Goal: Information Seeking & Learning: Learn about a topic

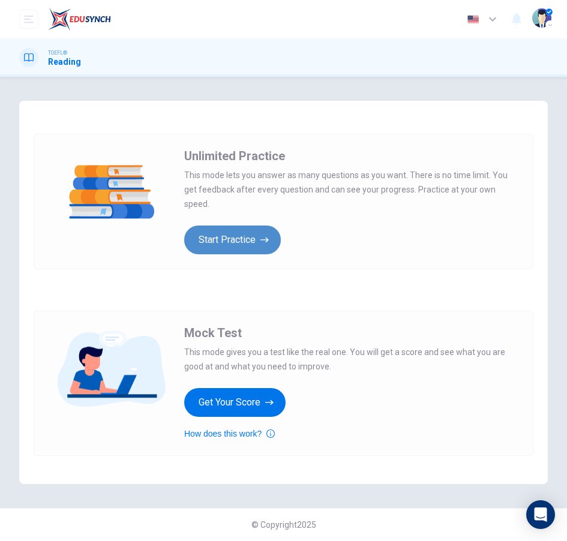
click at [244, 231] on button "Start Practice" at bounding box center [232, 240] width 97 height 29
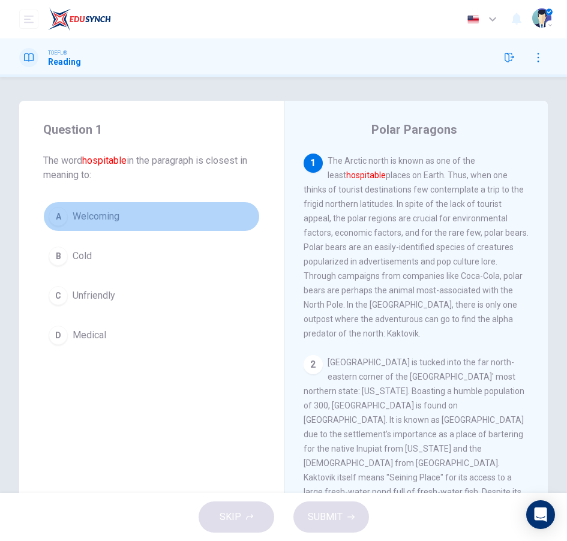
click at [129, 221] on button "A Welcoming" at bounding box center [151, 217] width 217 height 30
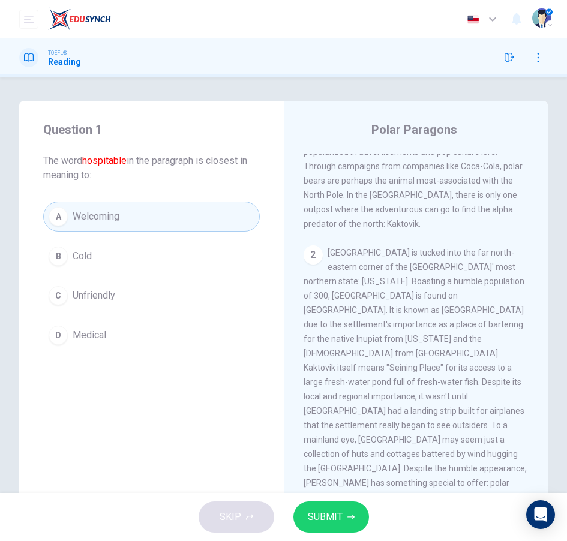
scroll to position [109, 0]
click at [347, 509] on button "SUBMIT" at bounding box center [331, 517] width 76 height 31
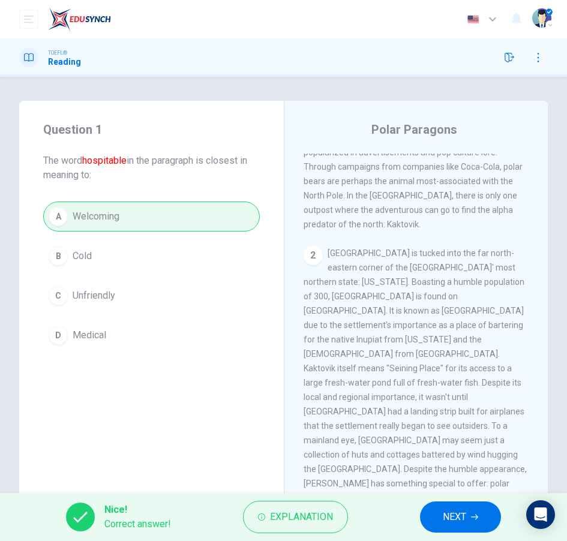
click at [472, 518] on icon "button" at bounding box center [474, 517] width 7 height 7
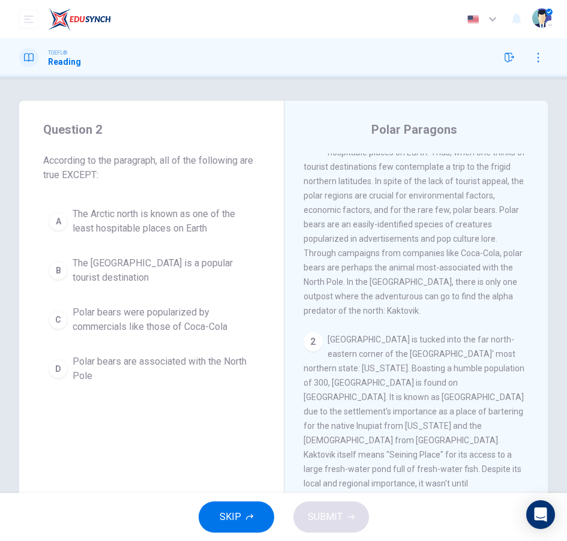
scroll to position [0, 0]
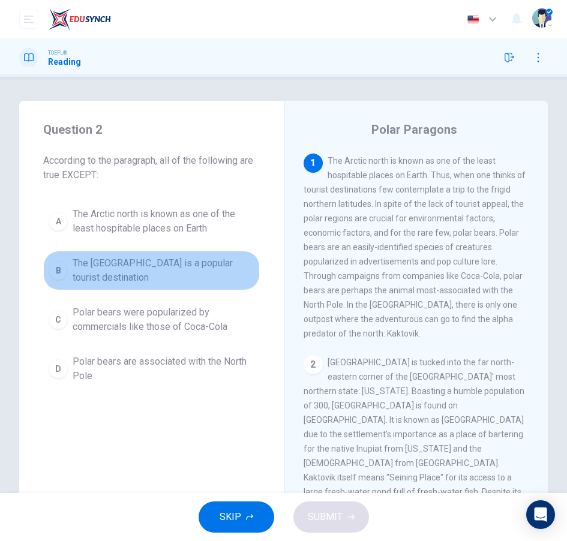
click at [191, 270] on span "The [GEOGRAPHIC_DATA] is a popular tourist destination" at bounding box center [164, 270] width 182 height 29
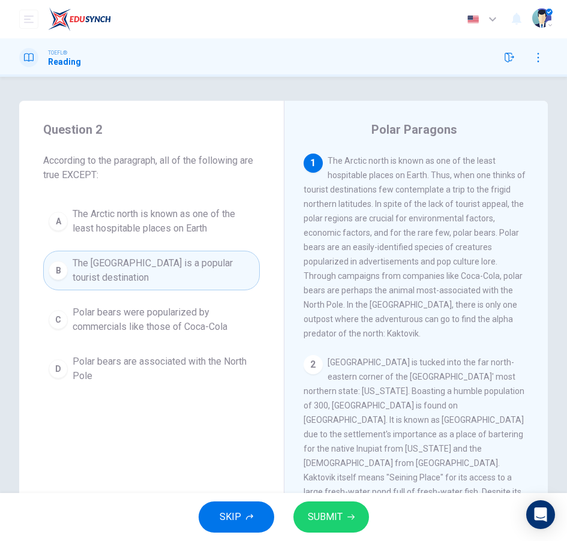
click at [328, 512] on span "SUBMIT" at bounding box center [325, 517] width 35 height 17
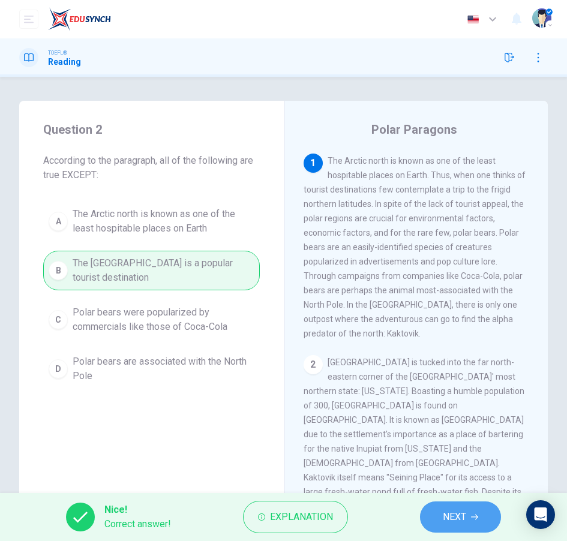
click at [478, 518] on icon "button" at bounding box center [474, 517] width 7 height 5
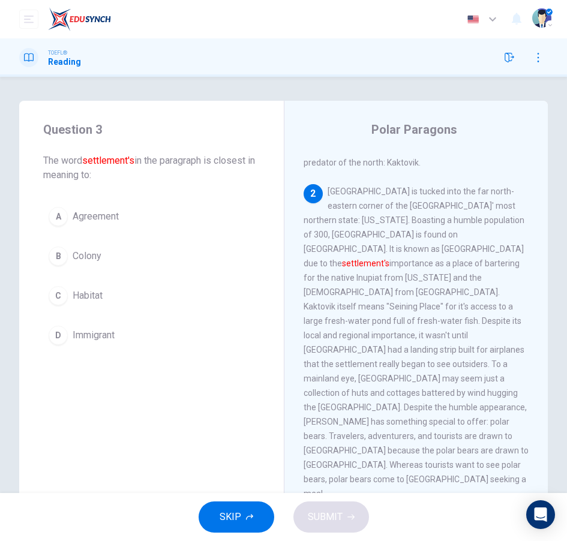
scroll to position [172, 0]
click at [218, 263] on button "B Colony" at bounding box center [151, 256] width 217 height 30
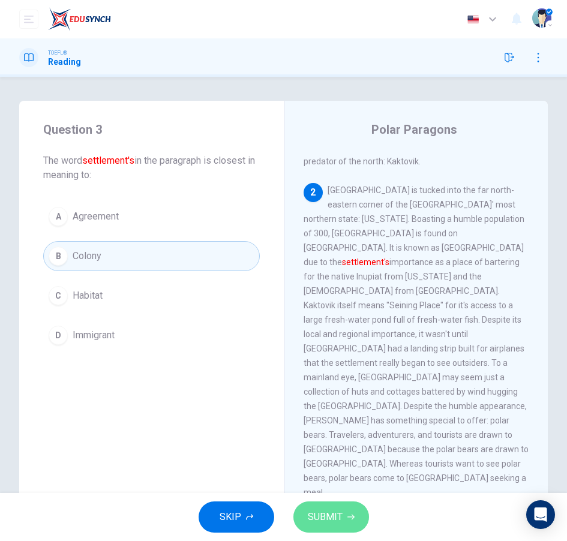
click at [330, 524] on span "SUBMIT" at bounding box center [325, 517] width 35 height 17
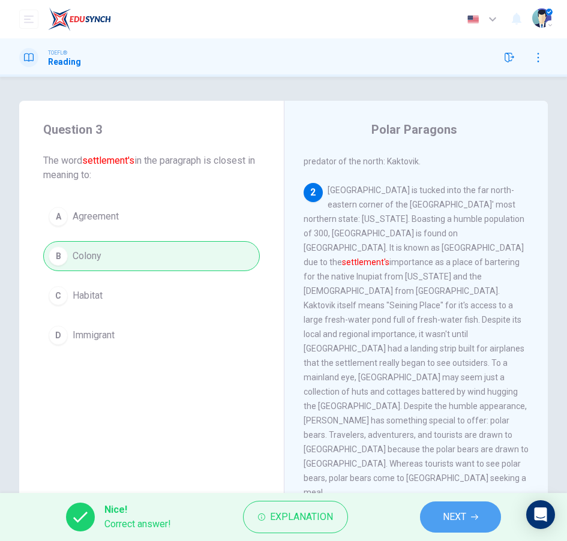
click at [433, 520] on button "NEXT" at bounding box center [460, 517] width 81 height 31
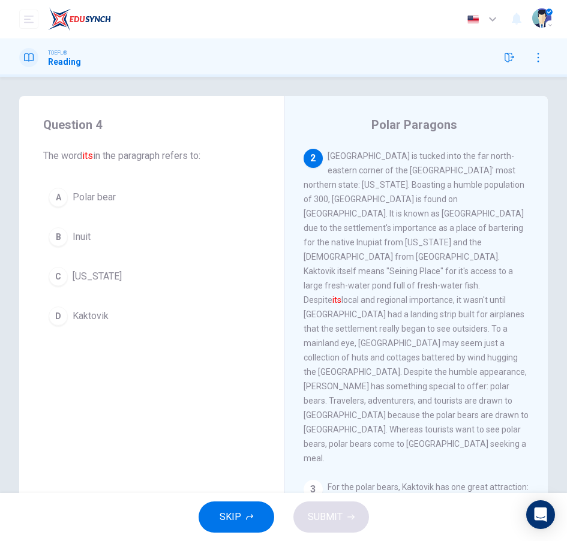
scroll to position [6, 0]
click at [92, 315] on span "Kaktovik" at bounding box center [91, 315] width 36 height 14
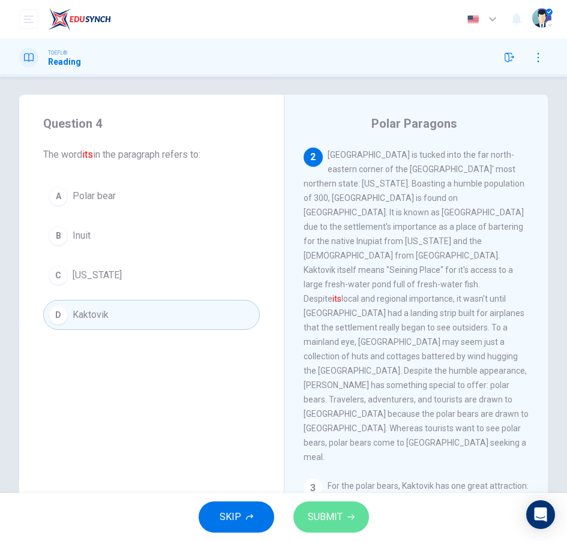
click at [326, 524] on span "SUBMIT" at bounding box center [325, 517] width 35 height 17
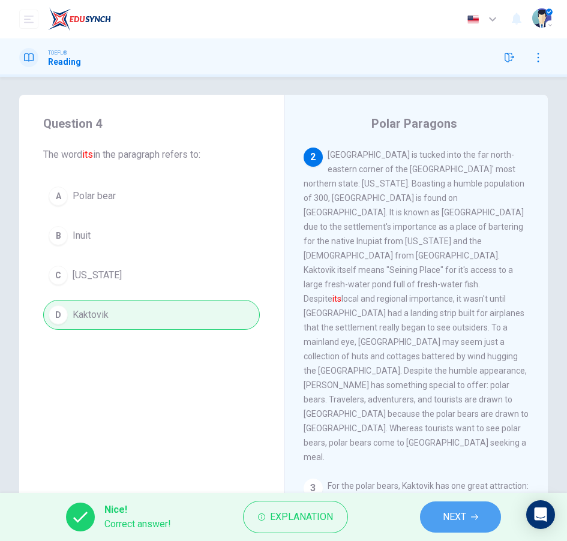
click at [475, 520] on icon "button" at bounding box center [474, 517] width 7 height 7
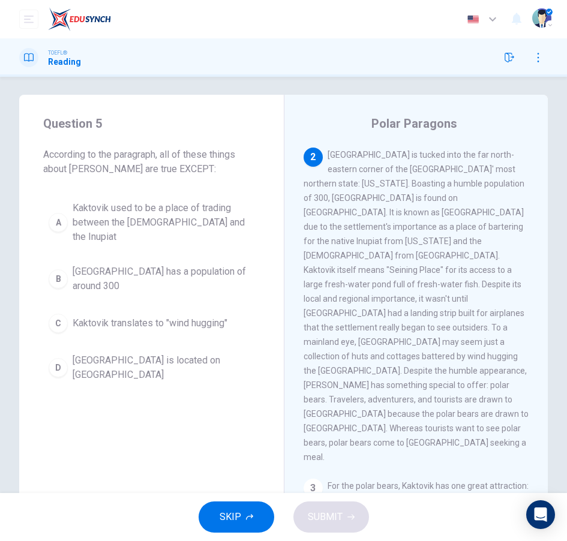
click at [190, 316] on span "Kaktovik translates to "wind hugging"" at bounding box center [150, 323] width 155 height 14
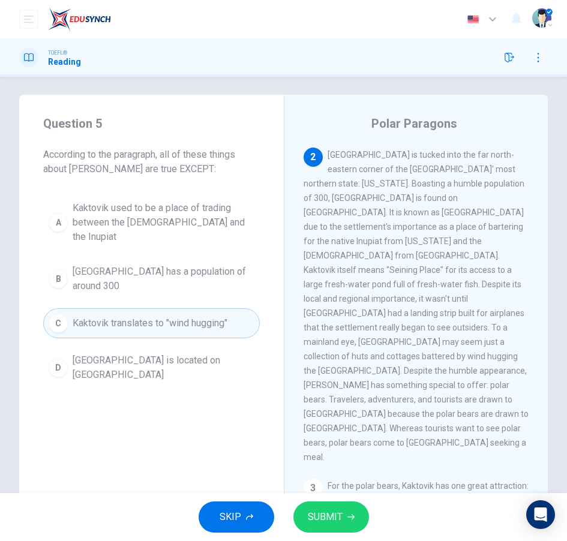
click at [329, 515] on span "SUBMIT" at bounding box center [325, 517] width 35 height 17
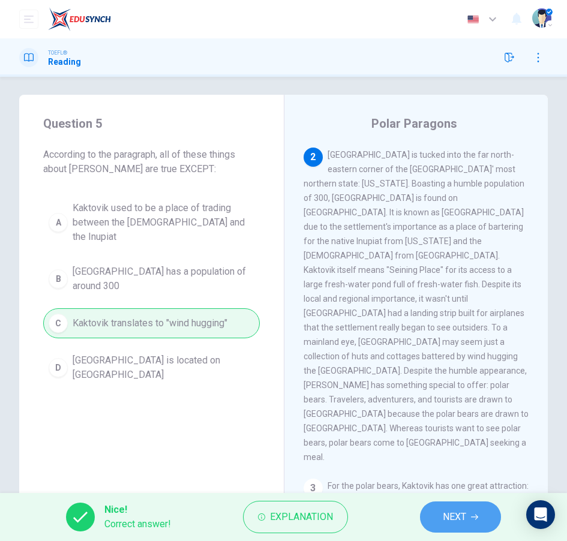
click at [473, 520] on icon "button" at bounding box center [474, 517] width 7 height 7
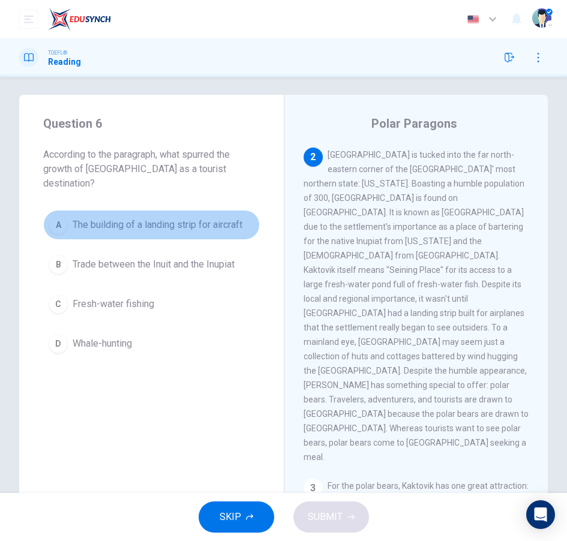
click at [182, 218] on span "The building of a landing strip for aircraft" at bounding box center [158, 225] width 170 height 14
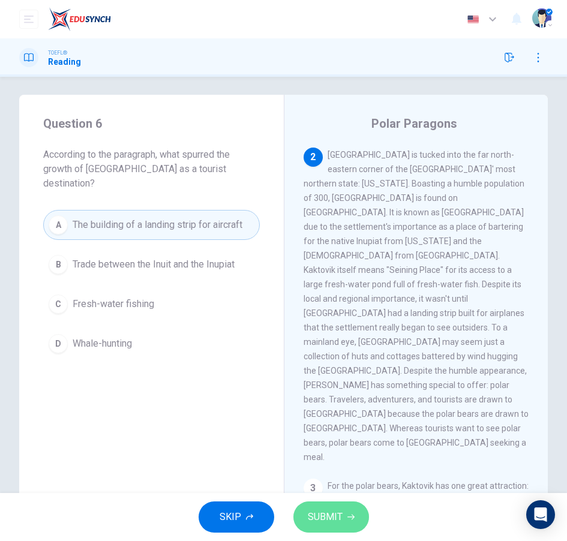
click at [353, 511] on button "SUBMIT" at bounding box center [331, 517] width 76 height 31
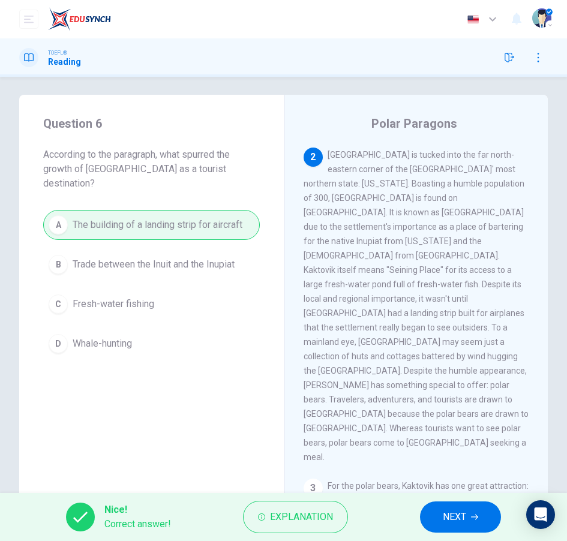
click at [459, 517] on span "NEXT" at bounding box center [454, 517] width 23 height 17
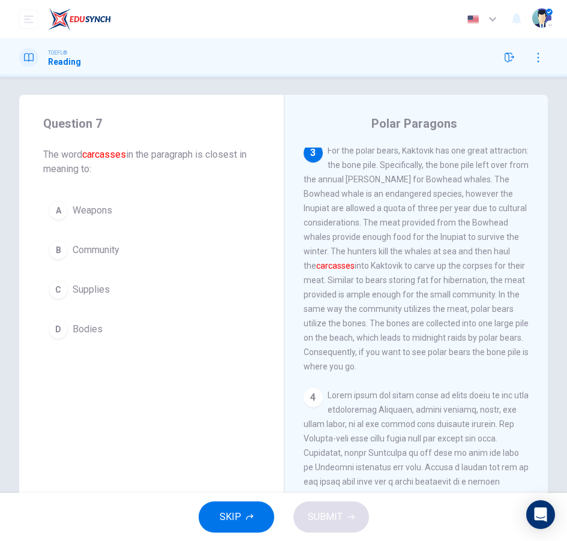
scroll to position [541, 0]
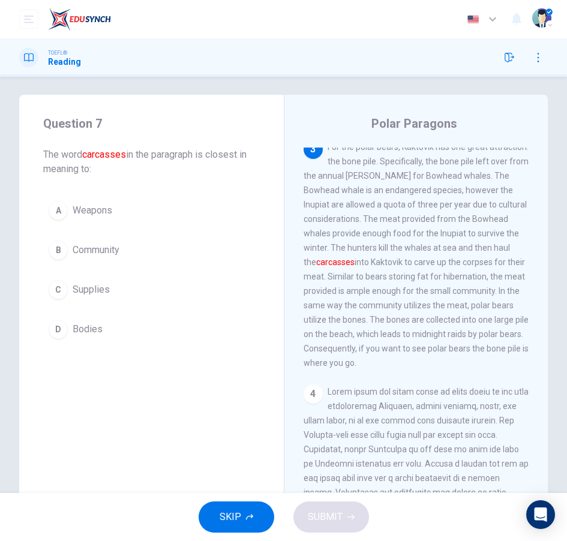
click at [140, 334] on button "D Bodies" at bounding box center [151, 329] width 217 height 30
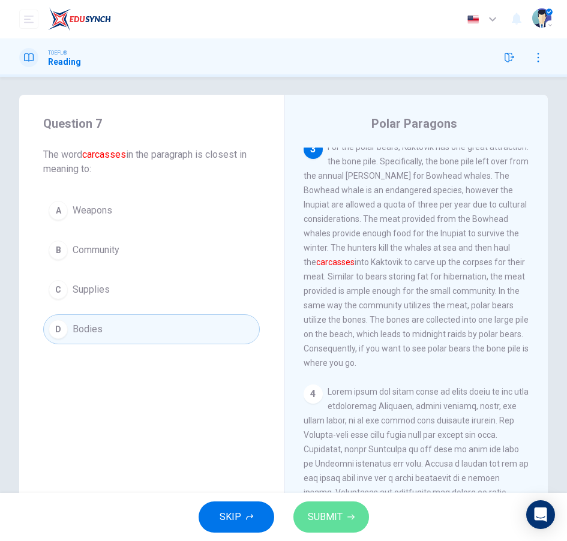
click at [328, 509] on span "SUBMIT" at bounding box center [325, 517] width 35 height 17
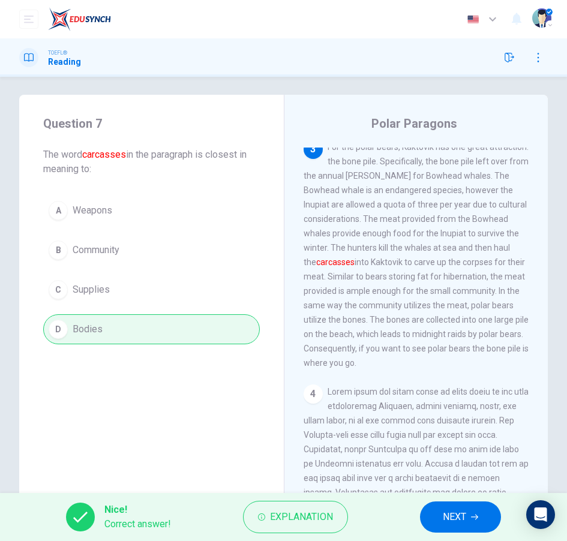
click at [465, 518] on span "NEXT" at bounding box center [454, 517] width 23 height 17
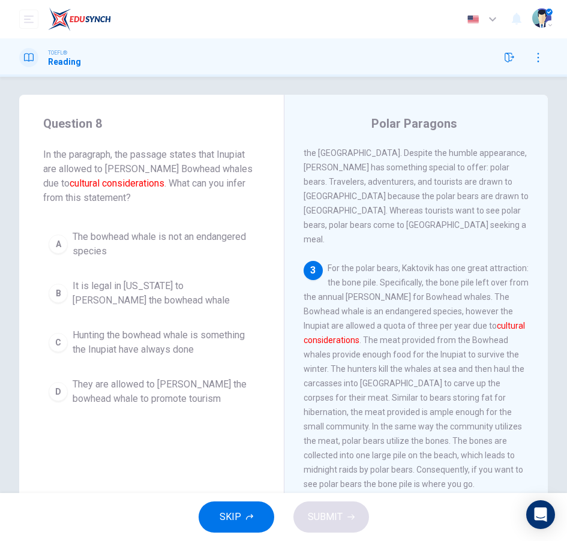
scroll to position [427, 0]
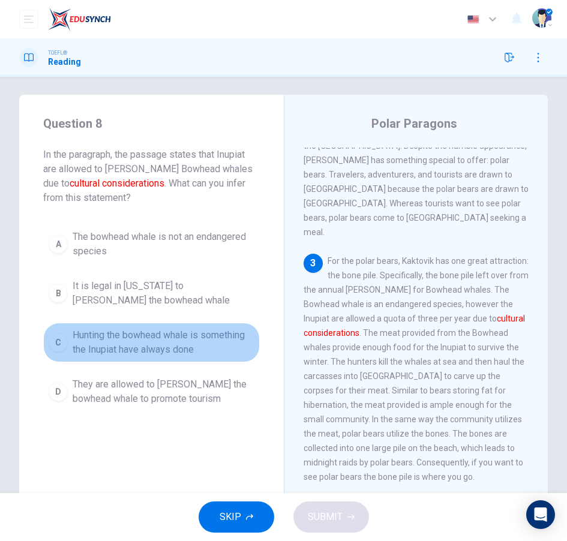
click at [216, 344] on span "Hunting the bowhead whale is something the Inupiat have always done" at bounding box center [164, 342] width 182 height 29
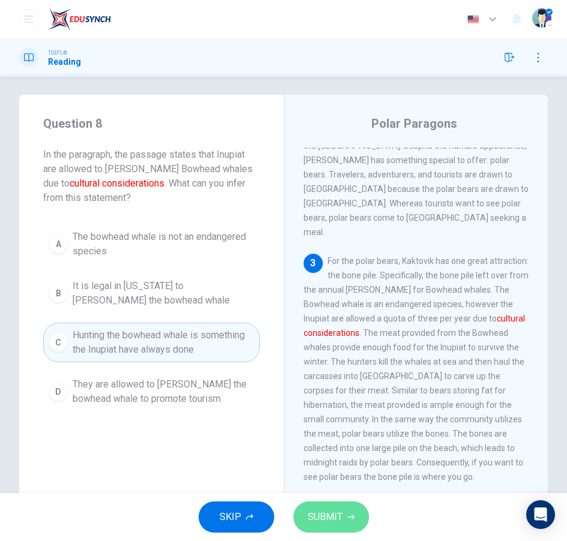
click at [337, 517] on span "SUBMIT" at bounding box center [325, 517] width 35 height 17
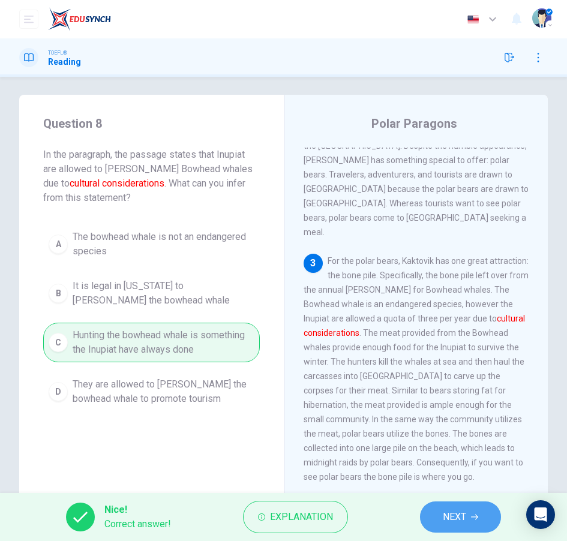
click at [473, 516] on icon "button" at bounding box center [474, 517] width 7 height 7
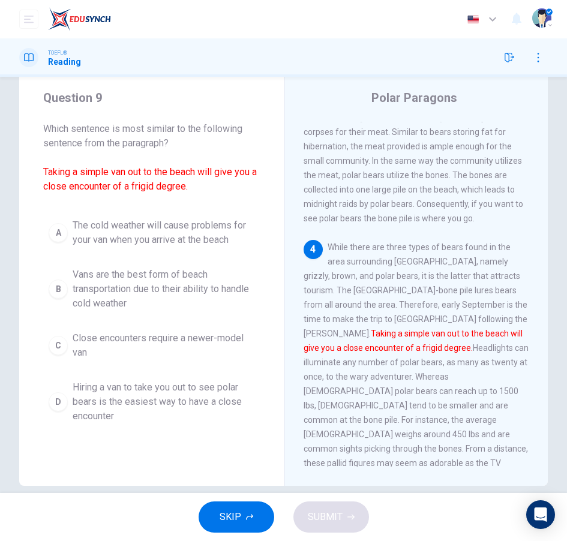
scroll to position [20, 0]
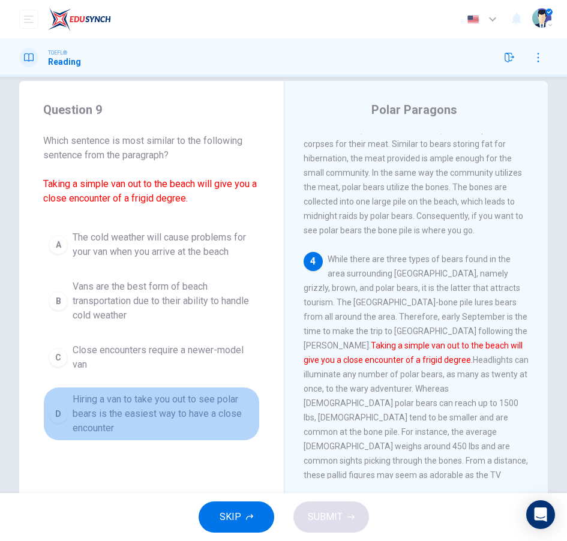
click at [182, 415] on span "Hiring a van to take you out to see polar bears is the easiest way to have a cl…" at bounding box center [164, 413] width 182 height 43
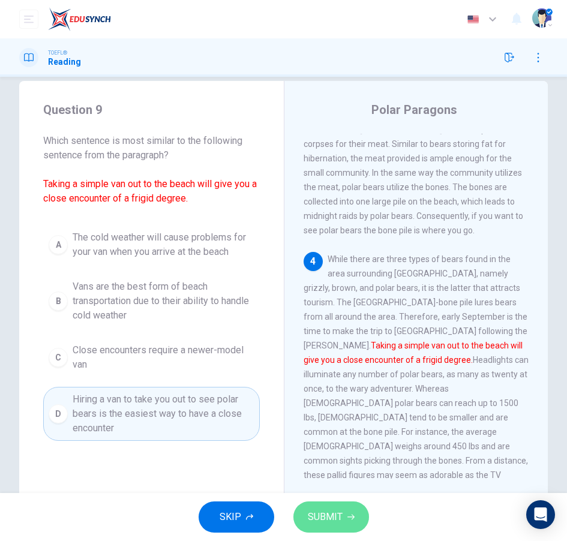
click at [352, 521] on button "SUBMIT" at bounding box center [331, 517] width 76 height 31
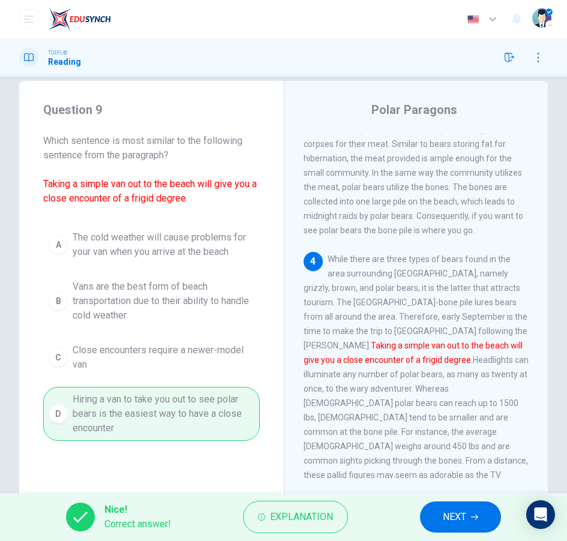
click at [455, 521] on span "NEXT" at bounding box center [454, 517] width 23 height 17
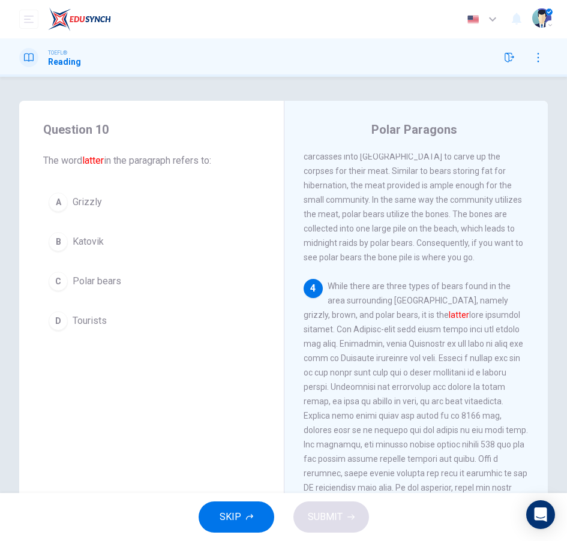
scroll to position [653, 0]
click at [135, 289] on button "C Polar bears" at bounding box center [151, 281] width 217 height 30
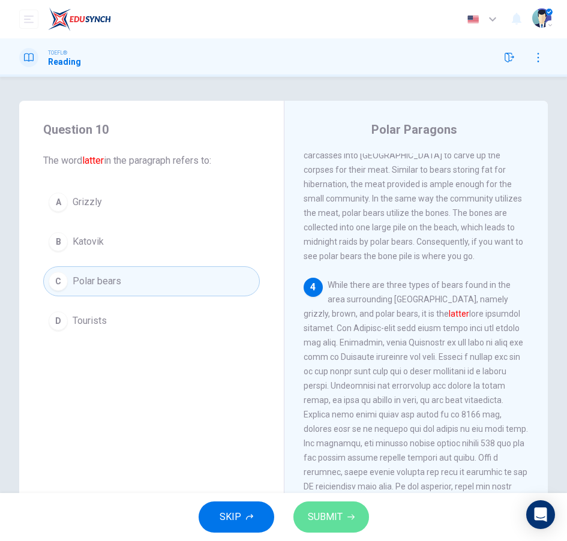
click at [360, 514] on button "SUBMIT" at bounding box center [331, 517] width 76 height 31
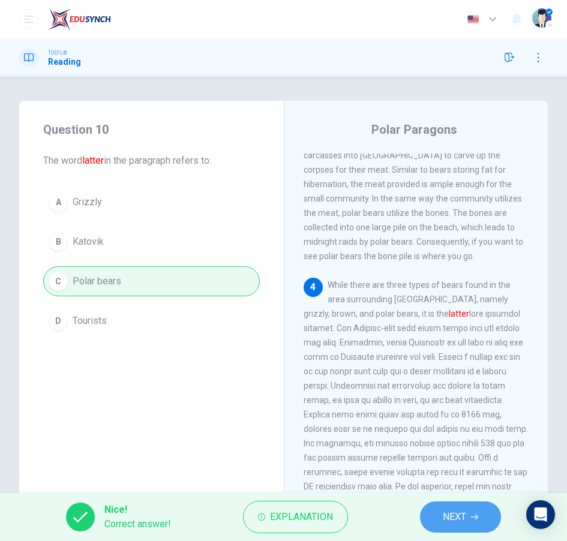
click at [468, 527] on button "NEXT" at bounding box center [460, 517] width 81 height 31
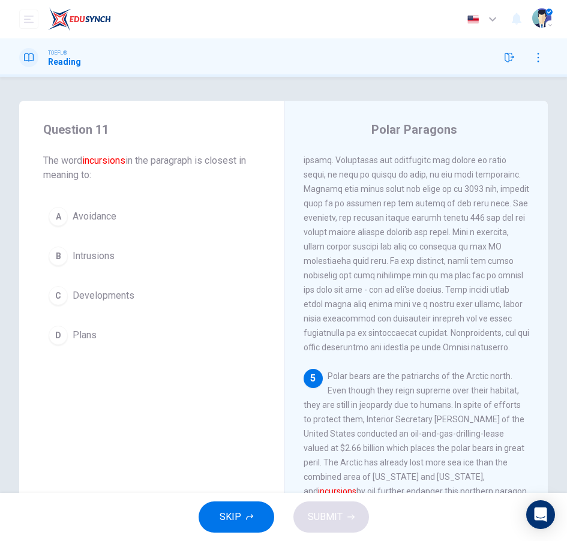
scroll to position [49, 0]
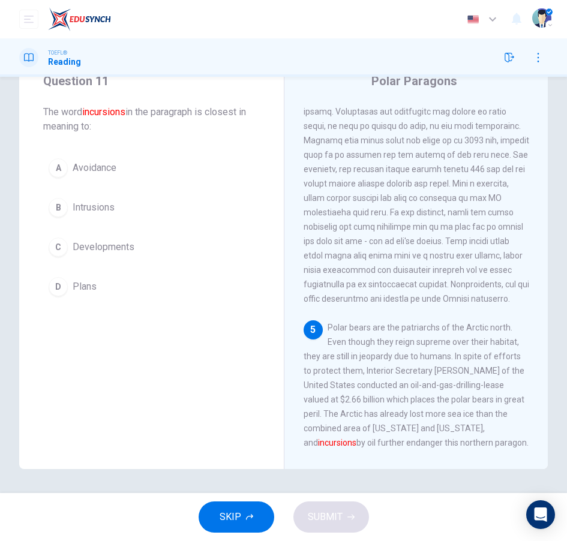
click at [140, 245] on button "C Developments" at bounding box center [151, 247] width 217 height 30
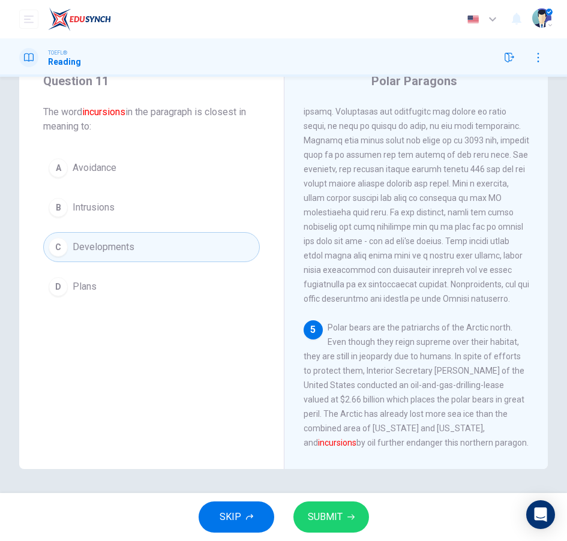
click at [347, 520] on icon "button" at bounding box center [350, 517] width 7 height 7
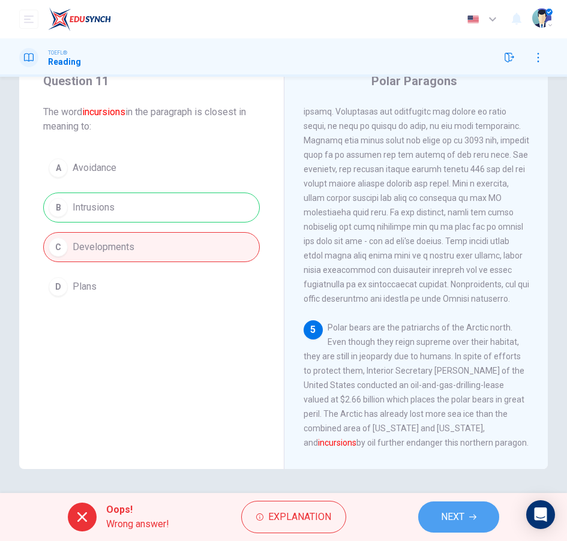
click at [452, 520] on span "NEXT" at bounding box center [452, 517] width 23 height 17
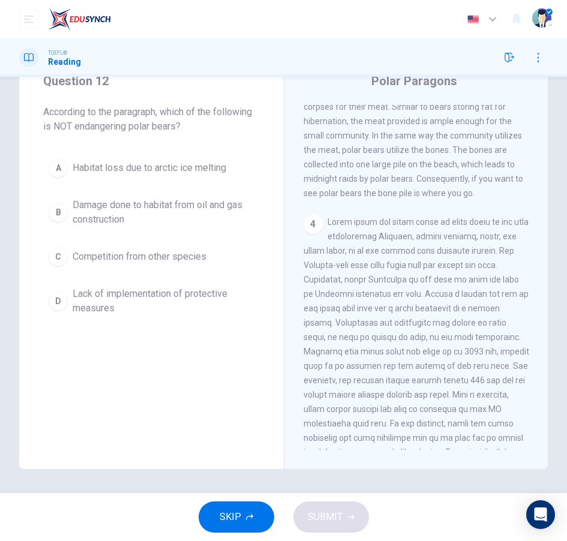
scroll to position [879, 0]
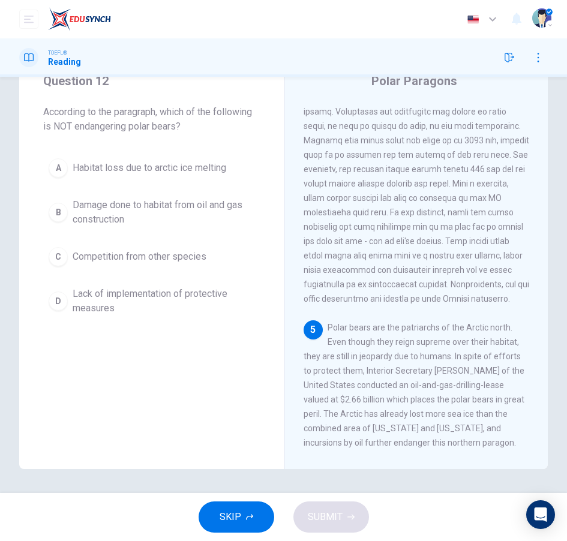
click at [182, 272] on div "A Habitat loss due to arctic ice melting B Damage done to habitat from oil and …" at bounding box center [151, 237] width 217 height 168
click at [183, 261] on span "Competition from other species" at bounding box center [140, 257] width 134 height 14
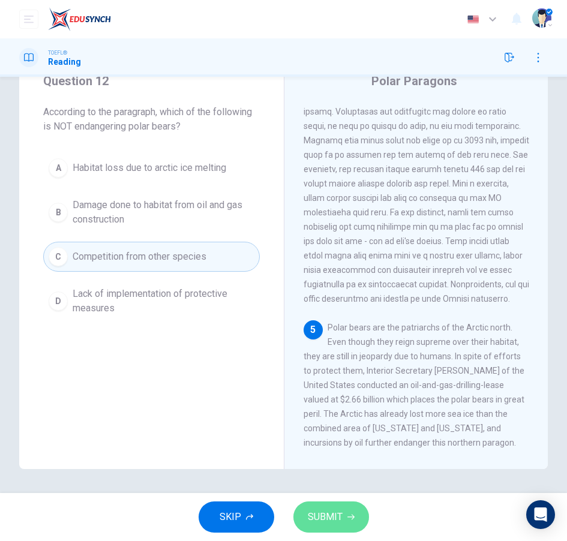
click at [353, 507] on button "SUBMIT" at bounding box center [331, 517] width 76 height 31
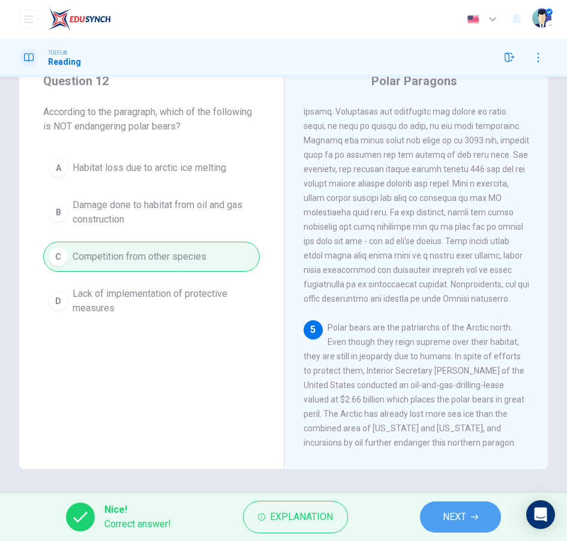
click at [465, 517] on span "NEXT" at bounding box center [454, 517] width 23 height 17
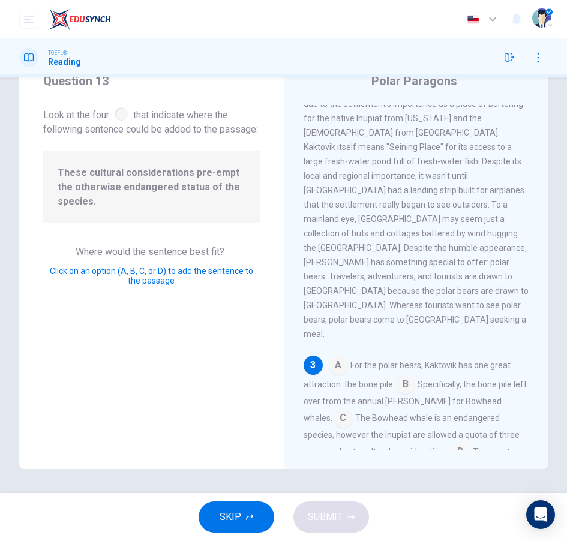
scroll to position [385, 0]
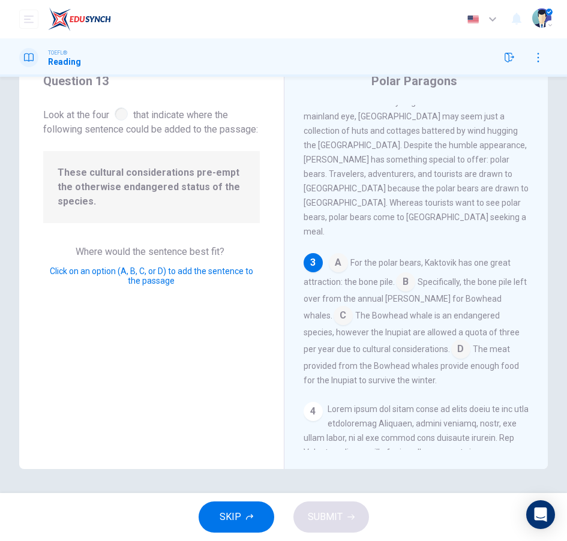
click at [342, 254] on input at bounding box center [338, 263] width 19 height 19
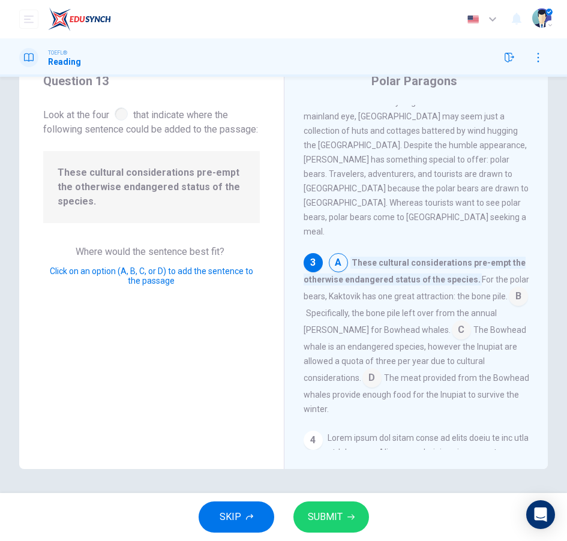
click at [516, 288] on input at bounding box center [518, 297] width 19 height 19
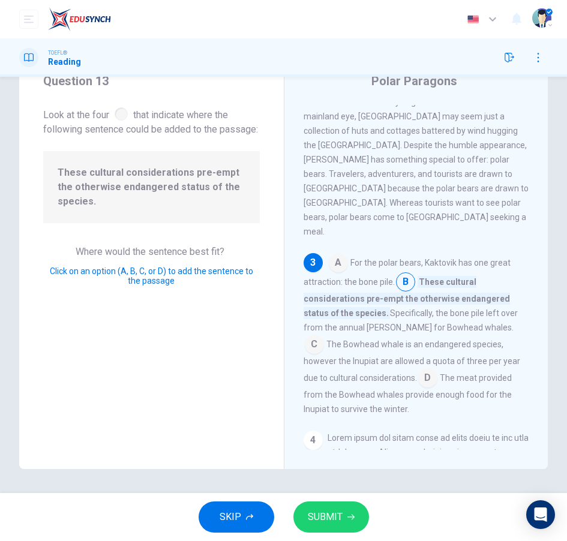
click at [437, 370] on input at bounding box center [427, 379] width 19 height 19
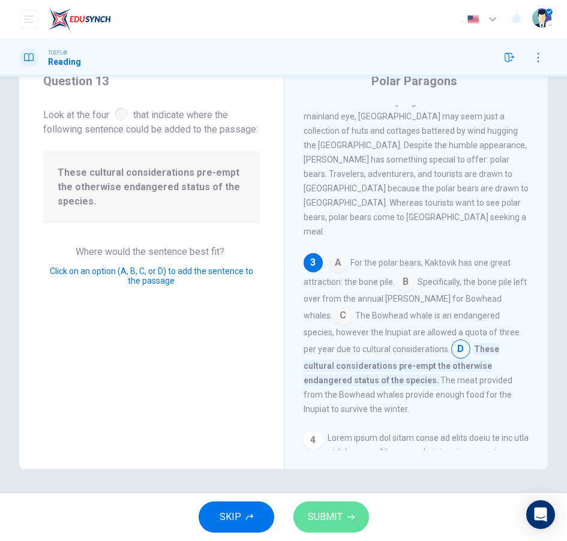
click at [343, 517] on button "SUBMIT" at bounding box center [331, 517] width 76 height 31
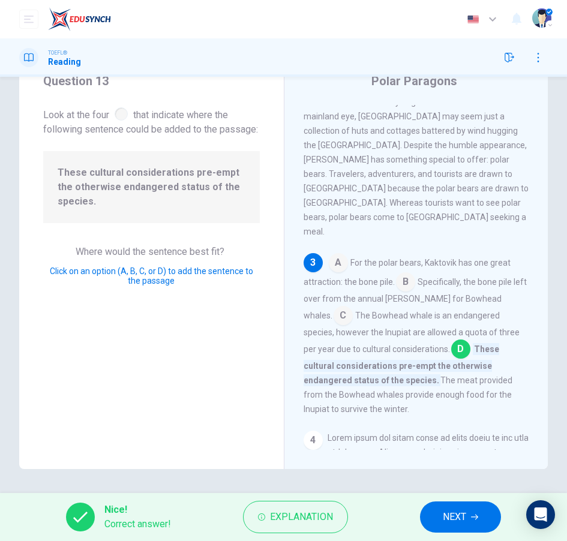
click at [473, 509] on button "NEXT" at bounding box center [460, 517] width 81 height 31
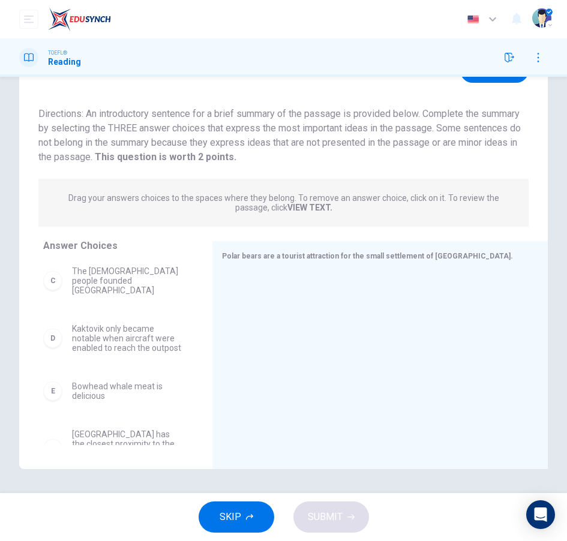
scroll to position [115, 0]
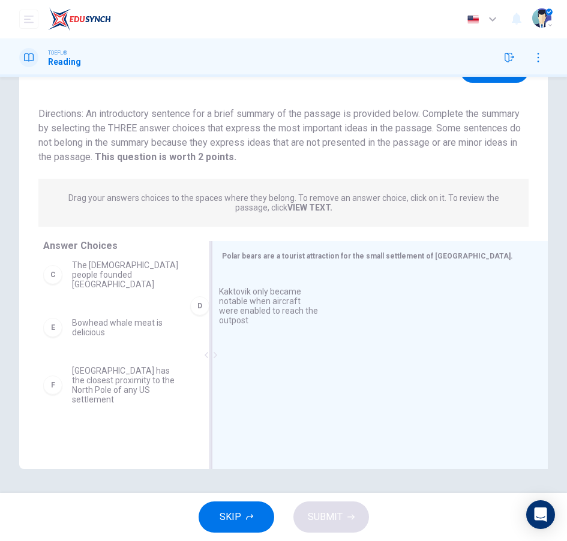
drag, startPoint x: 93, startPoint y: 332, endPoint x: 243, endPoint y: 307, distance: 152.2
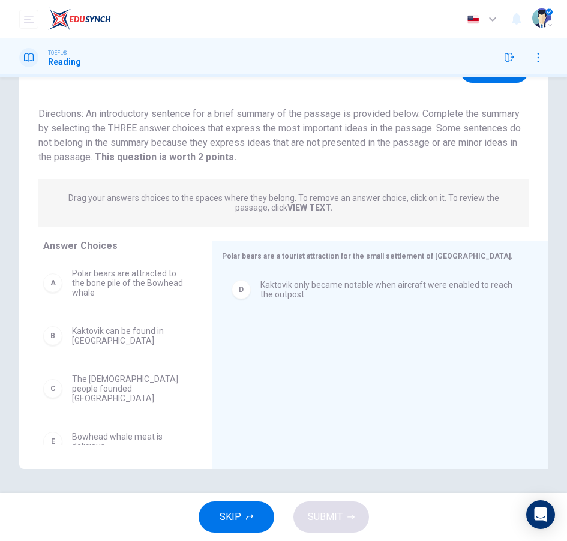
scroll to position [65, 0]
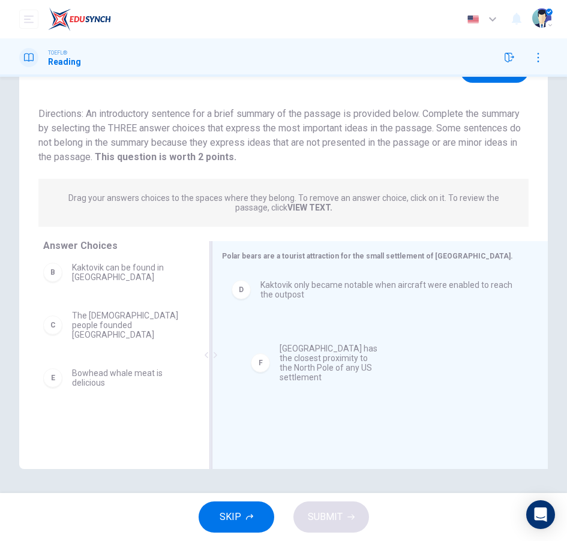
drag, startPoint x: 115, startPoint y: 431, endPoint x: 325, endPoint y: 359, distance: 222.4
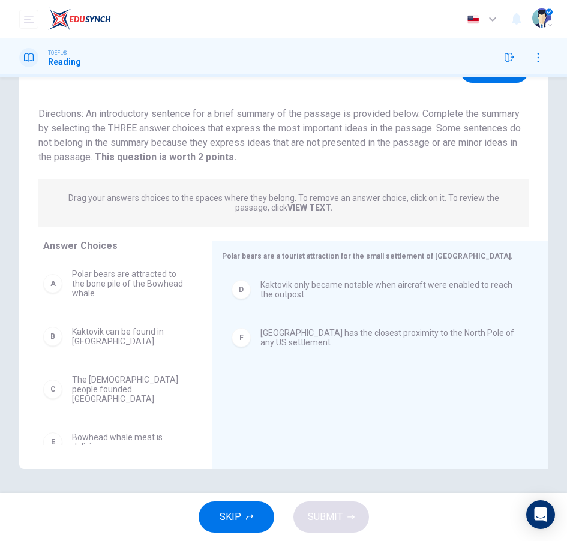
scroll to position [0, 0]
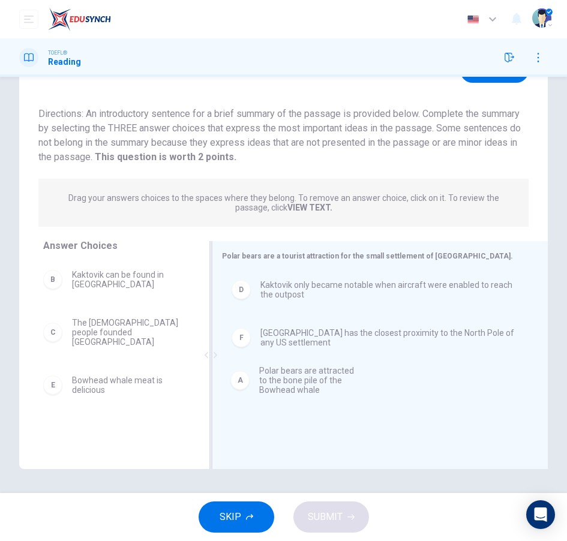
drag, startPoint x: 113, startPoint y: 296, endPoint x: 316, endPoint y: 397, distance: 226.8
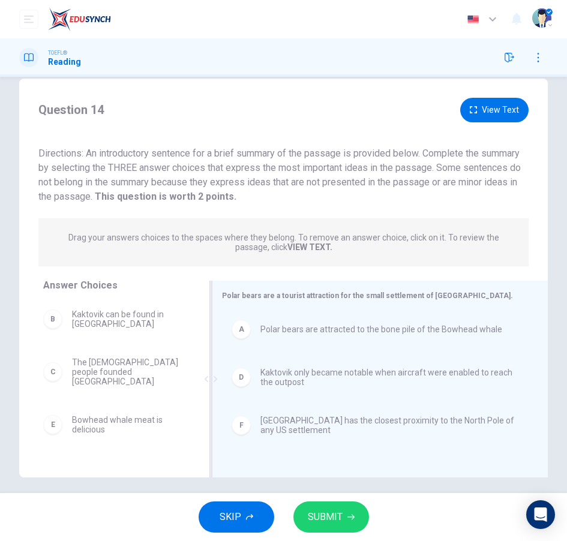
scroll to position [21, 0]
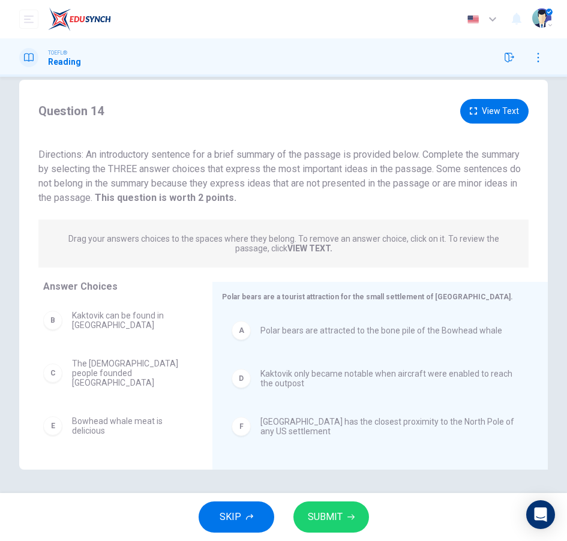
click at [356, 517] on button "SUBMIT" at bounding box center [331, 517] width 76 height 31
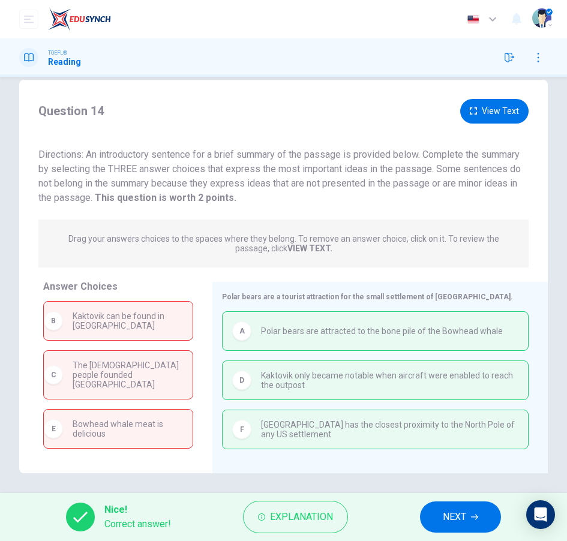
scroll to position [25, 0]
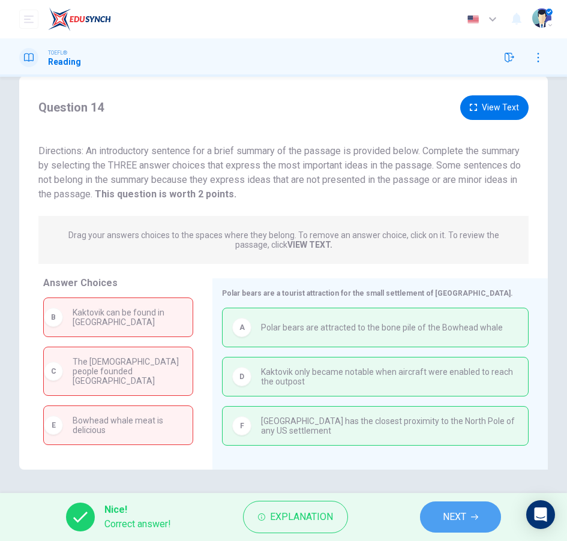
click at [473, 515] on icon "button" at bounding box center [474, 517] width 7 height 7
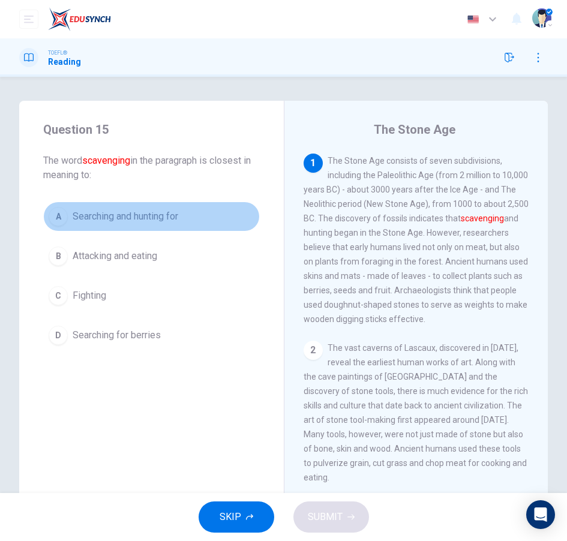
click at [148, 224] on button "A Searching and hunting for" at bounding box center [151, 217] width 217 height 30
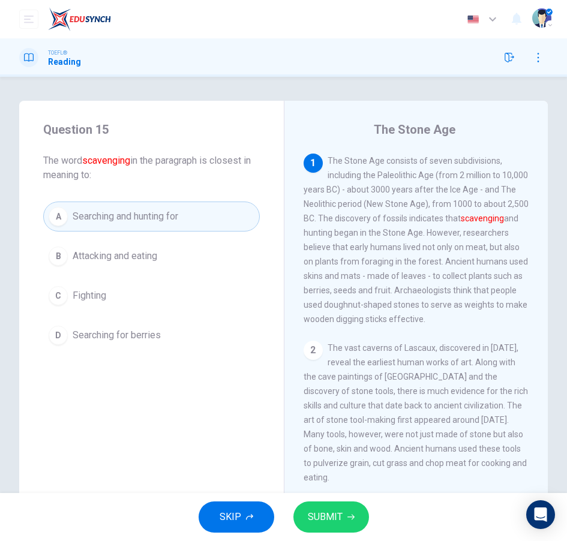
click at [329, 509] on span "SUBMIT" at bounding box center [325, 517] width 35 height 17
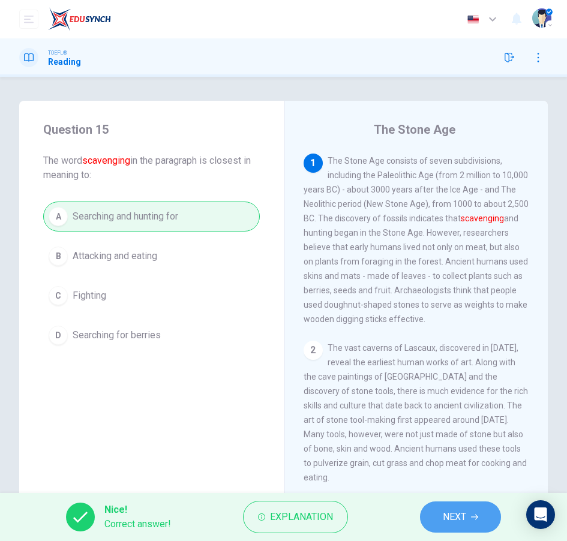
click at [482, 517] on button "NEXT" at bounding box center [460, 517] width 81 height 31
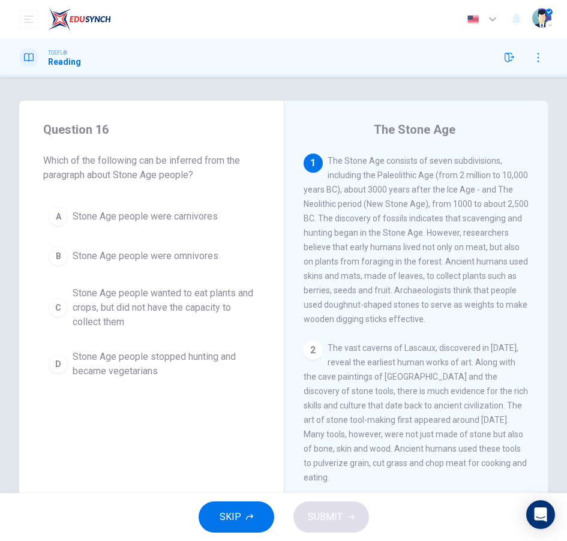
click at [185, 255] on span "Stone Age people were omnivores" at bounding box center [146, 256] width 146 height 14
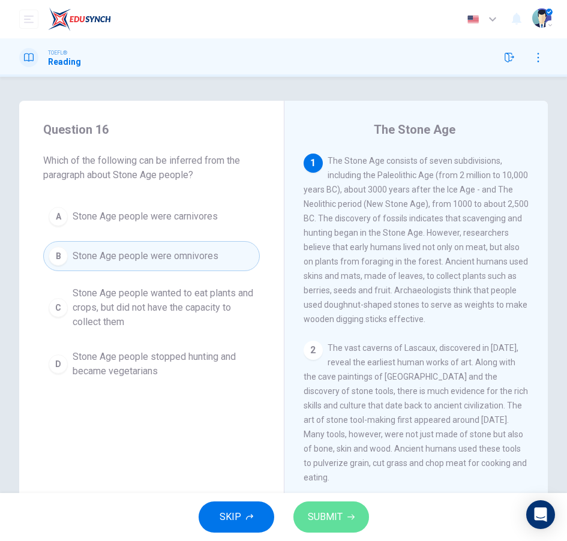
click at [338, 514] on span "SUBMIT" at bounding box center [325, 517] width 35 height 17
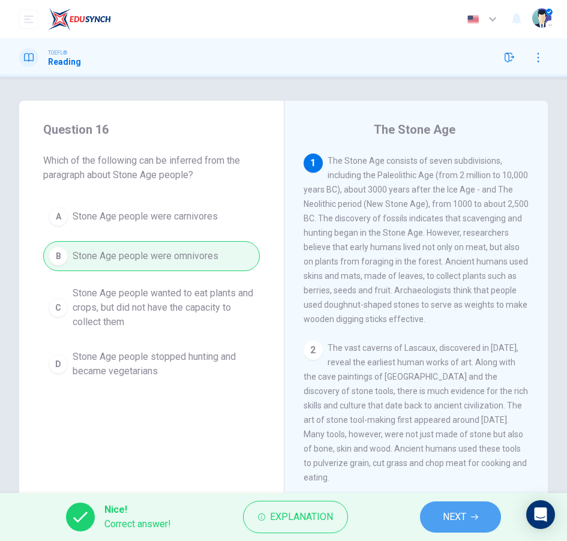
click at [451, 517] on span "NEXT" at bounding box center [454, 517] width 23 height 17
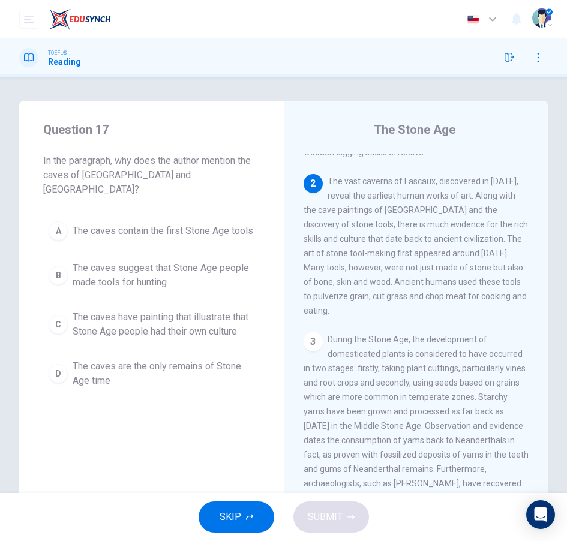
scroll to position [166, 0]
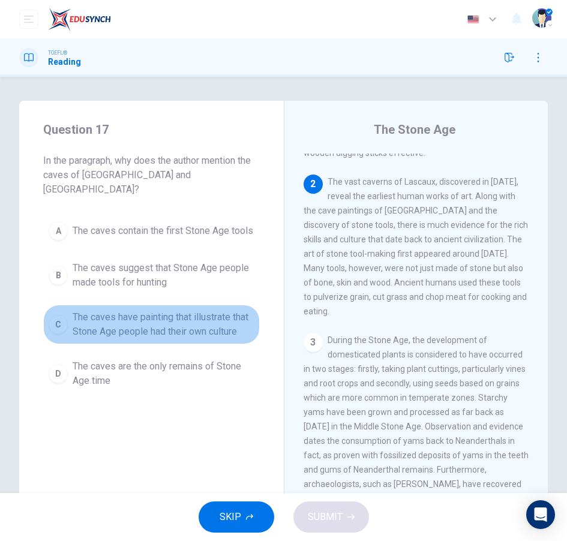
click at [104, 329] on span "The caves have painting that illustrate that Stone Age people had their own cul…" at bounding box center [164, 324] width 182 height 29
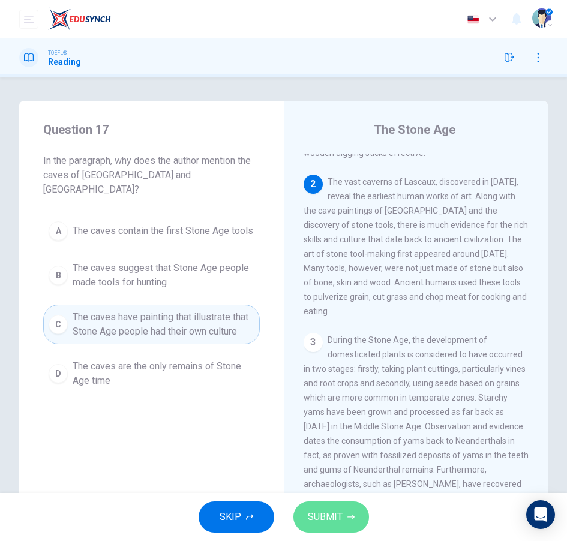
click at [333, 512] on span "SUBMIT" at bounding box center [325, 517] width 35 height 17
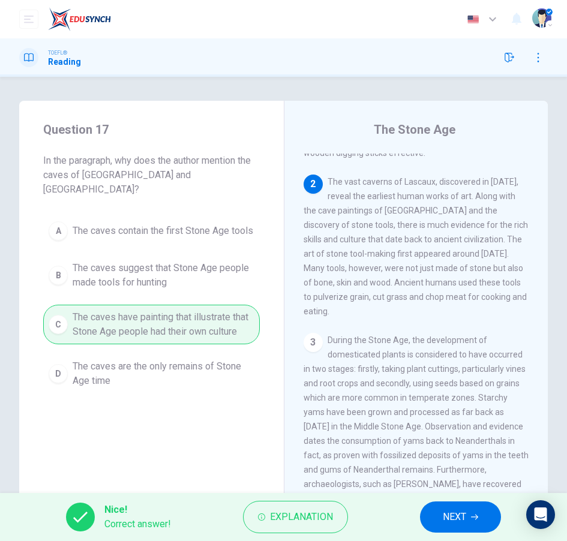
click at [477, 514] on icon "button" at bounding box center [474, 517] width 7 height 7
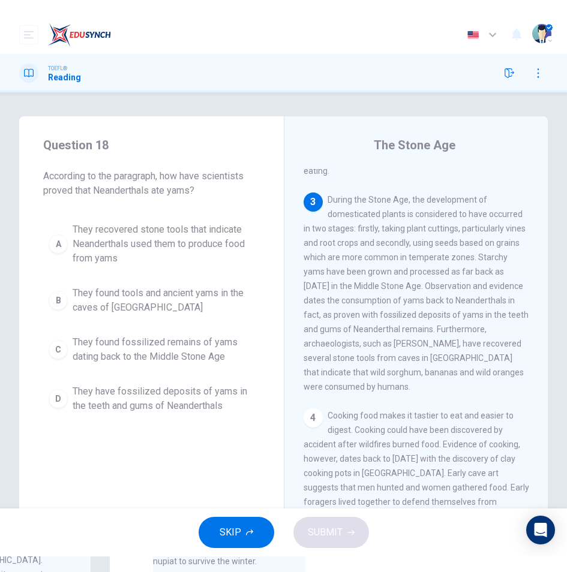
scroll to position [325, 0]
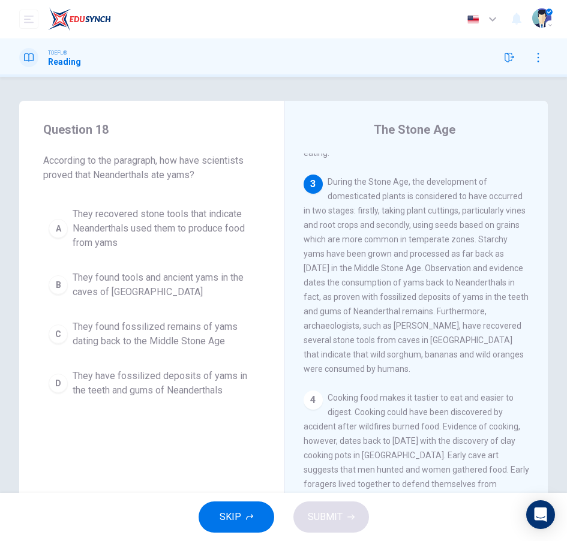
click at [178, 334] on span "They found fossilized remains of yams dating back to the Middle Stone Age" at bounding box center [164, 334] width 182 height 29
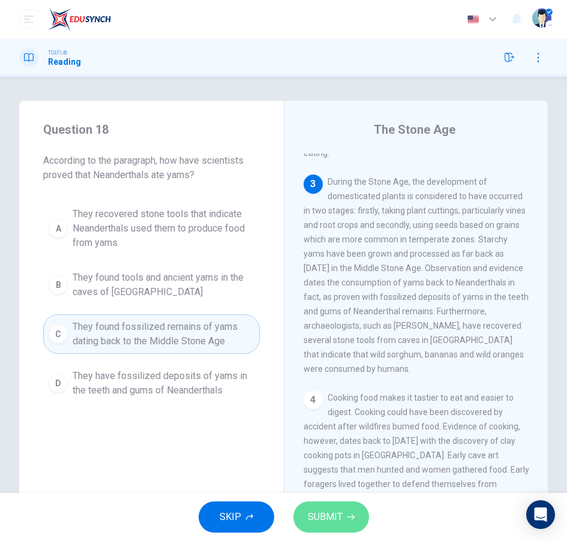
click at [352, 515] on icon "button" at bounding box center [350, 517] width 7 height 7
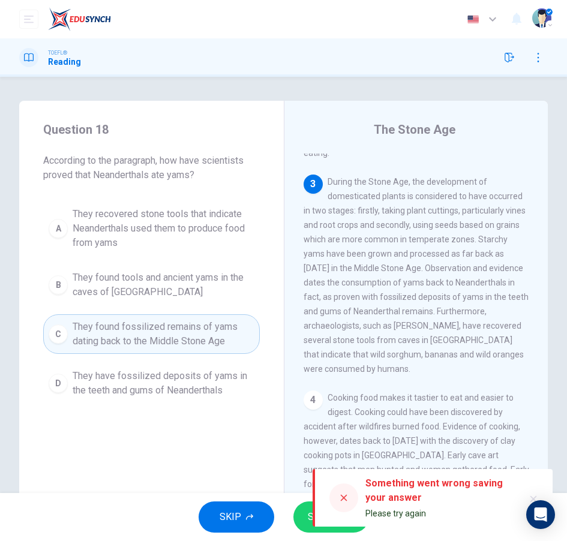
click at [342, 496] on icon at bounding box center [344, 498] width 10 height 10
click at [337, 494] on div at bounding box center [343, 498] width 29 height 29
click at [281, 433] on div "Question 18 According to the paragraph, how have scientists proved that Neander…" at bounding box center [151, 309] width 265 height 417
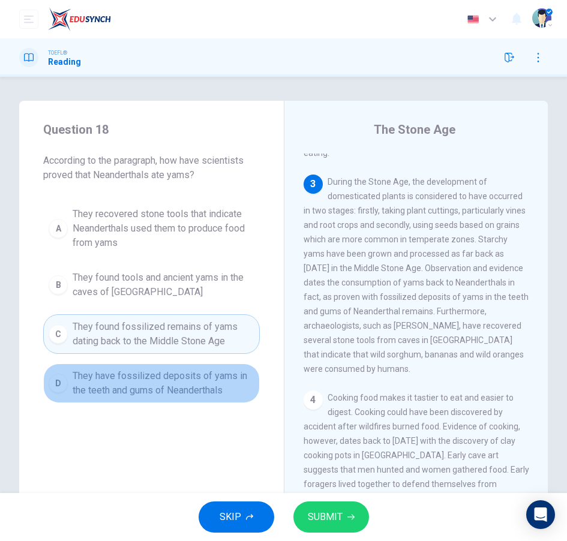
click at [227, 388] on span "They have fossilized deposits of yams in the teeth and gums of Neanderthals" at bounding box center [164, 383] width 182 height 29
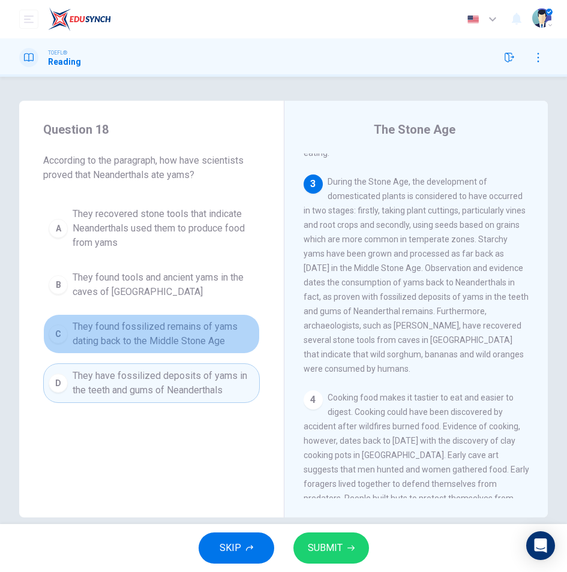
click at [154, 338] on span "They found fossilized remains of yams dating back to the Middle Stone Age" at bounding box center [164, 334] width 182 height 29
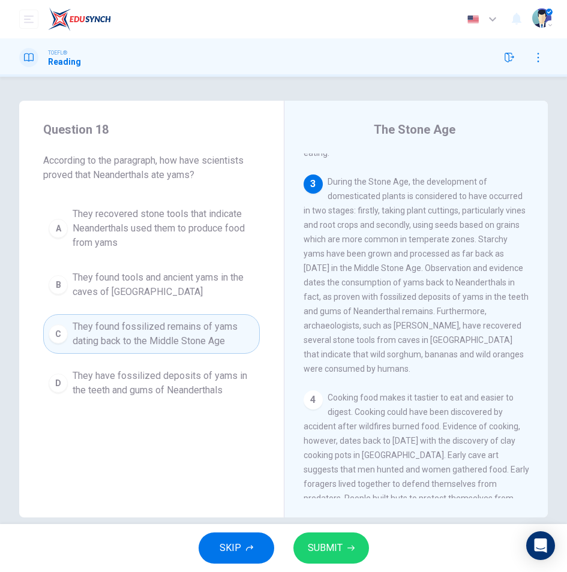
click at [349, 541] on button "SUBMIT" at bounding box center [331, 548] width 76 height 31
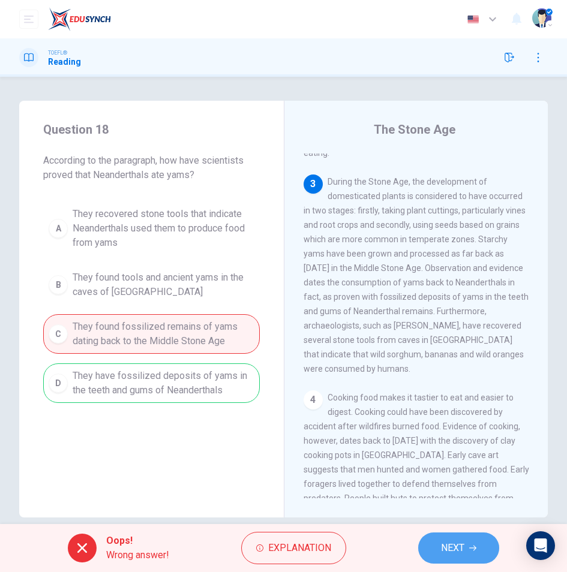
click at [456, 541] on button "NEXT" at bounding box center [458, 548] width 81 height 31
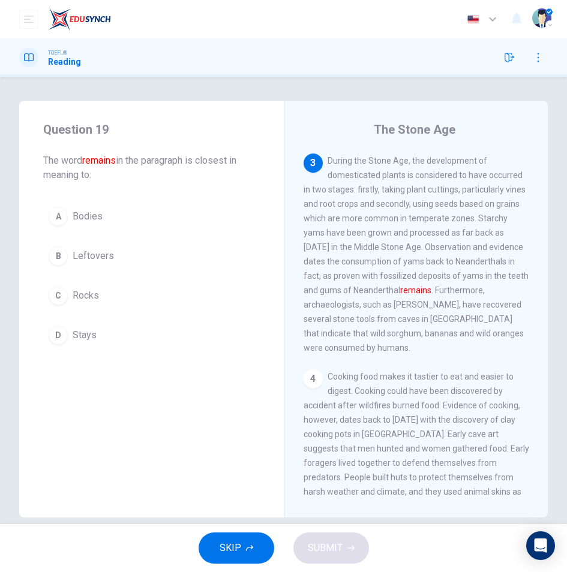
scroll to position [345, 0]
click at [152, 329] on button "D Stays" at bounding box center [151, 335] width 217 height 30
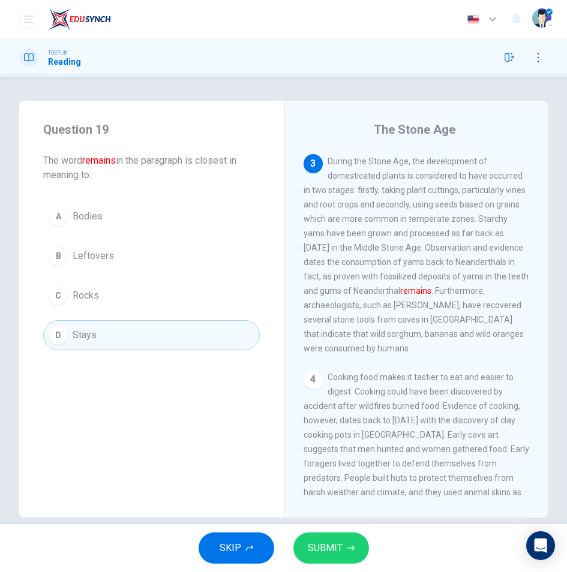
click at [325, 541] on span "SUBMIT" at bounding box center [325, 548] width 35 height 17
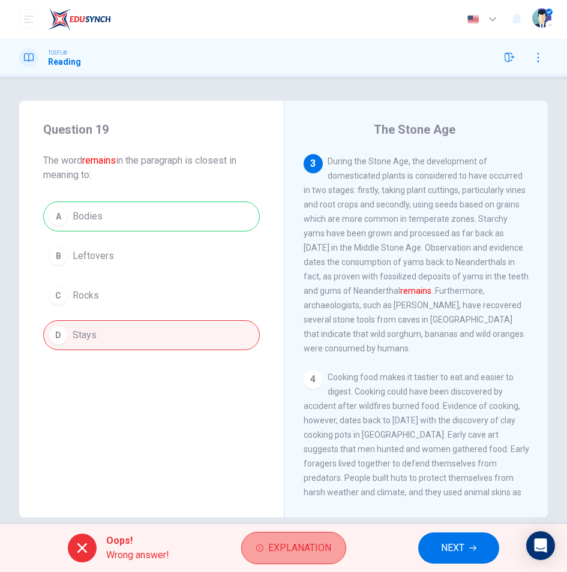
click at [283, 541] on span "Explanation" at bounding box center [299, 548] width 63 height 17
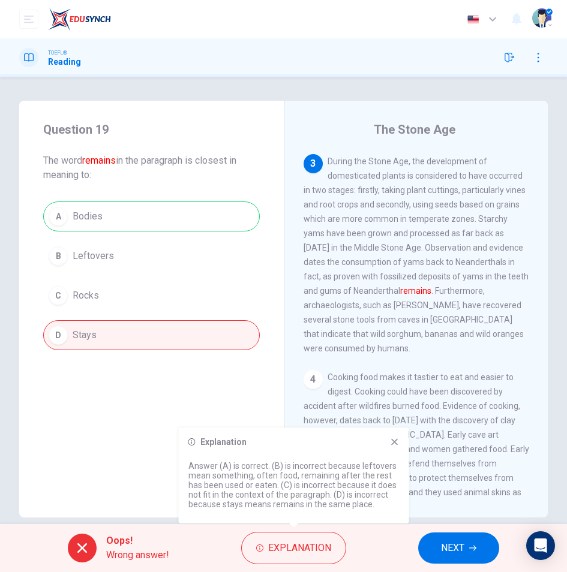
click at [441, 541] on span "NEXT" at bounding box center [452, 548] width 23 height 17
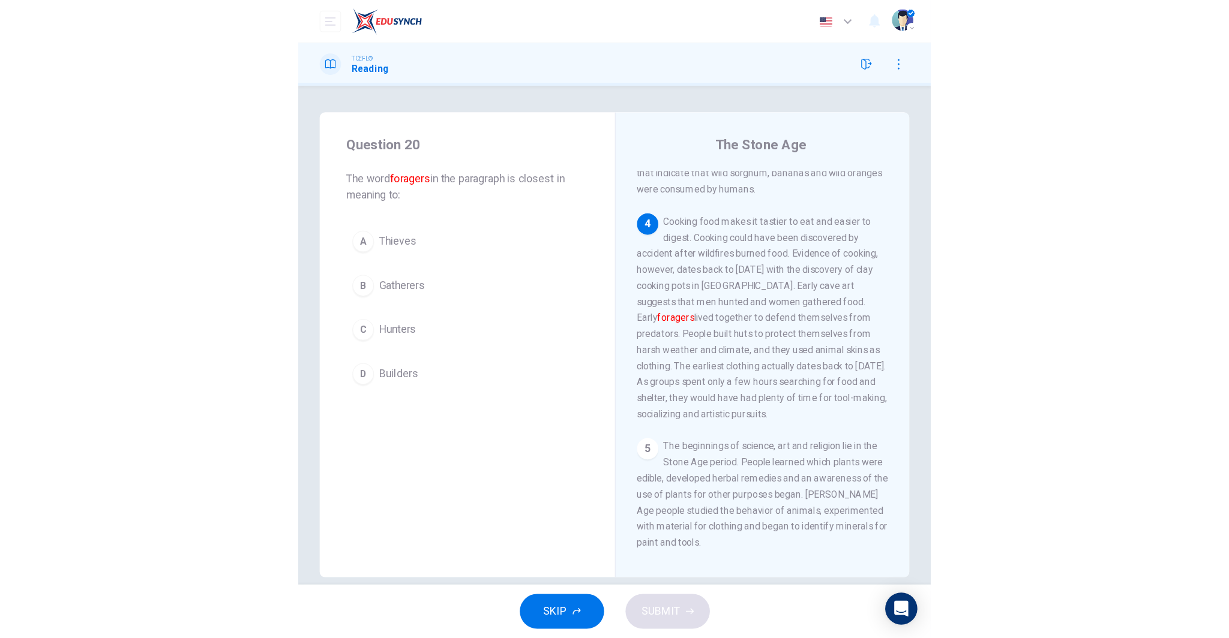
scroll to position [416, 0]
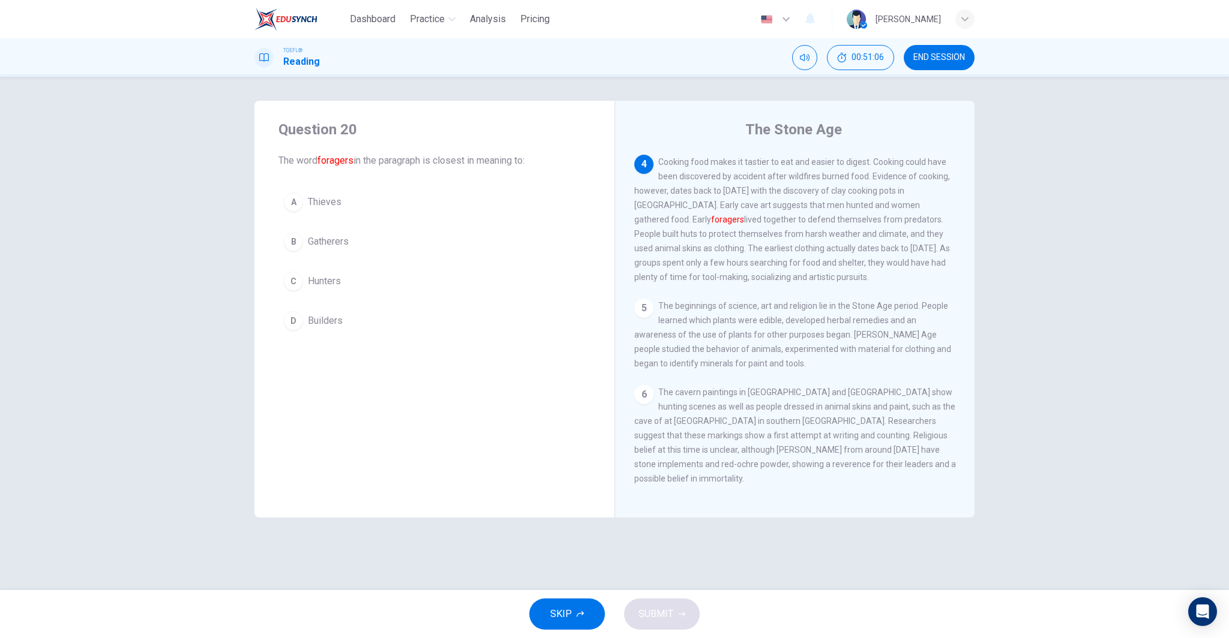
click at [336, 275] on span "Hunters" at bounding box center [324, 281] width 33 height 14
click at [566, 541] on button "SUBMIT" at bounding box center [662, 614] width 76 height 31
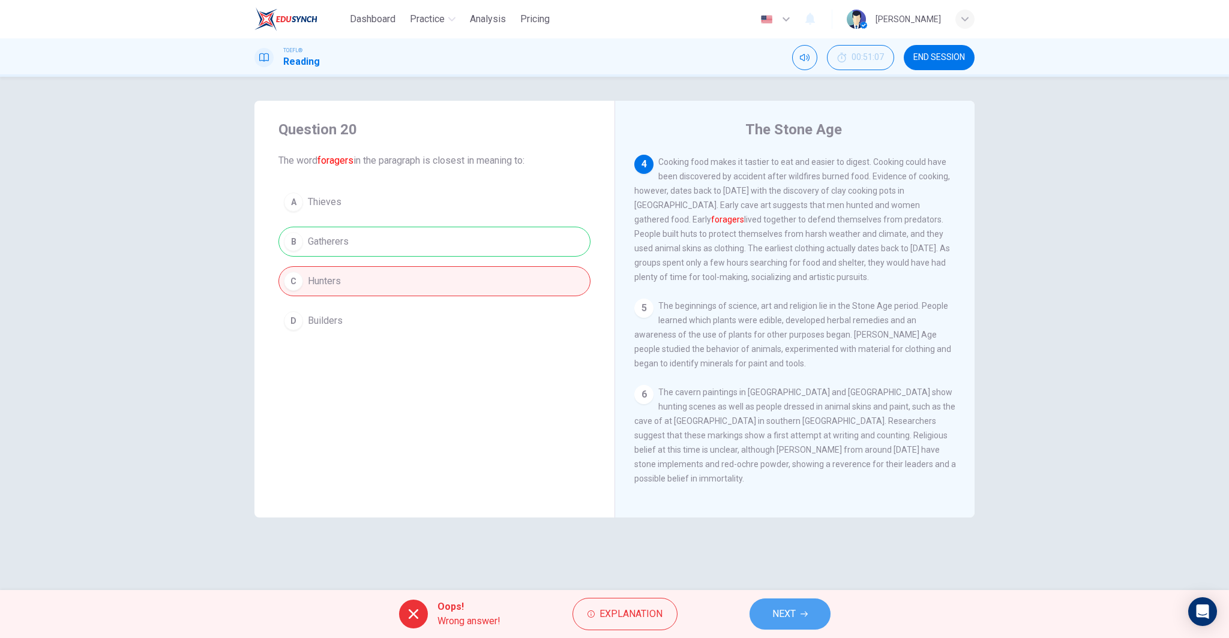
click at [566, 541] on button "NEXT" at bounding box center [790, 614] width 81 height 31
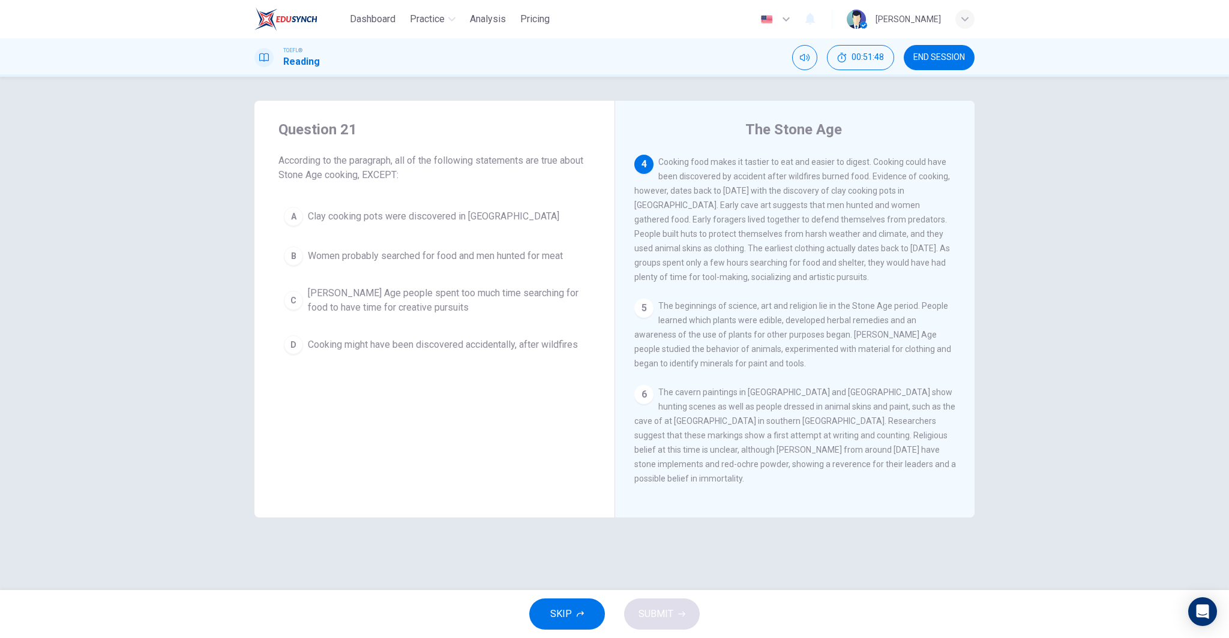
drag, startPoint x: 468, startPoint y: 474, endPoint x: 394, endPoint y: 128, distance: 353.6
click at [469, 468] on div "Question 21 According to the paragraph, all of the following statements are tru…" at bounding box center [434, 309] width 360 height 417
click at [566, 57] on span "END SESSION" at bounding box center [939, 58] width 52 height 10
